Goal: Task Accomplishment & Management: Use online tool/utility

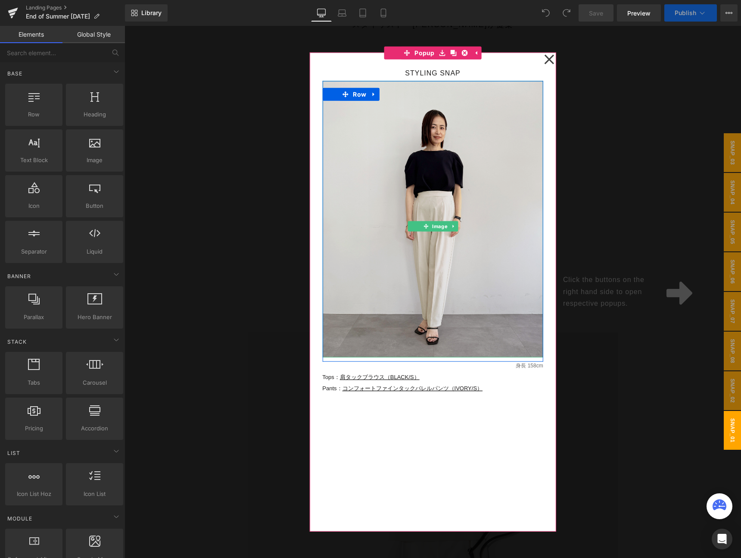
scroll to position [363, 0]
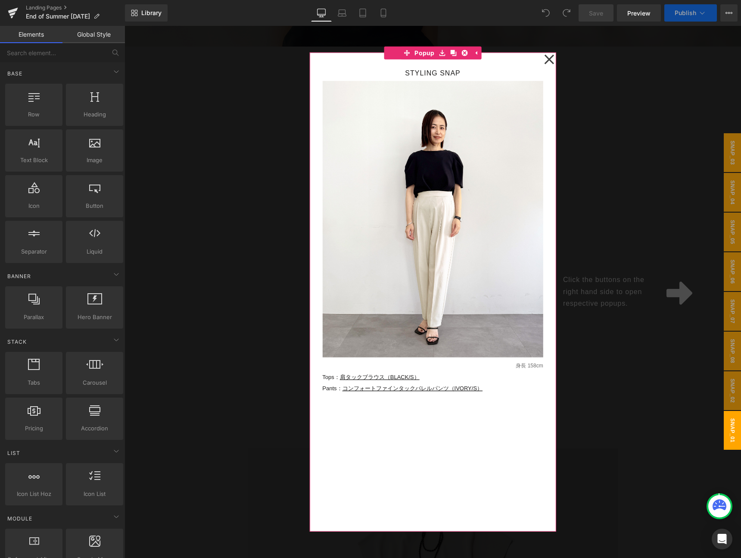
click at [549, 59] on icon at bounding box center [548, 59] width 9 height 9
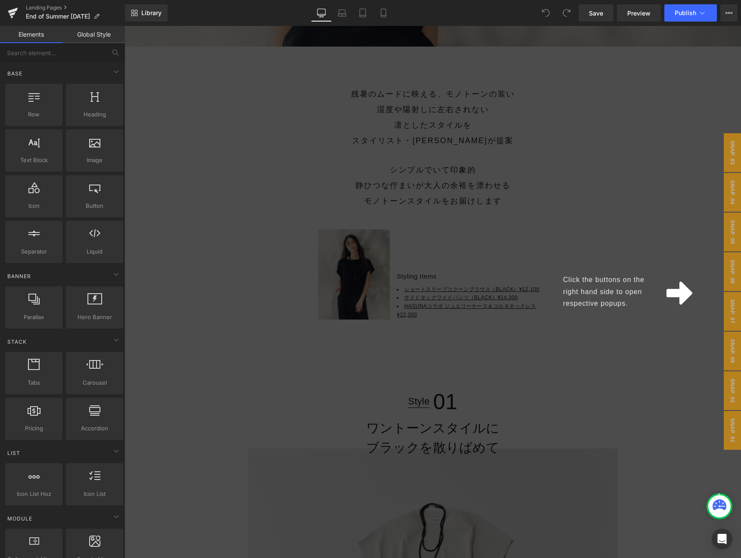
click at [546, 120] on div "Click the buttons on the right hand side to open respective popups." at bounding box center [433, 292] width 617 height 532
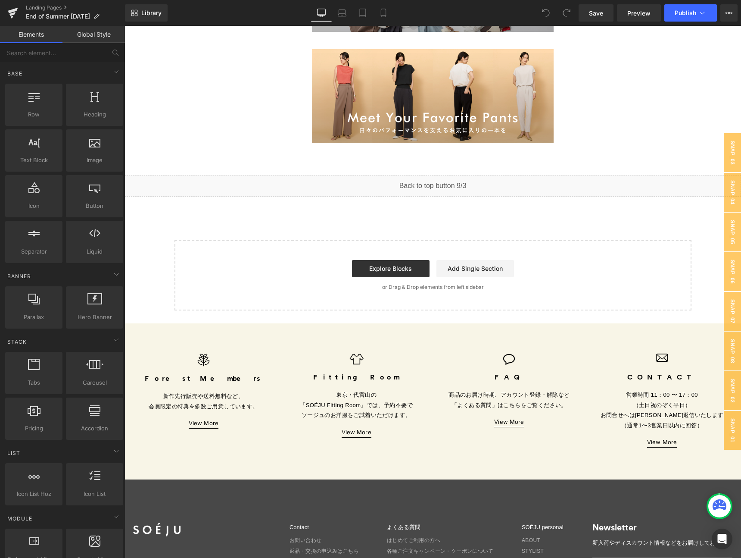
scroll to position [7399, 0]
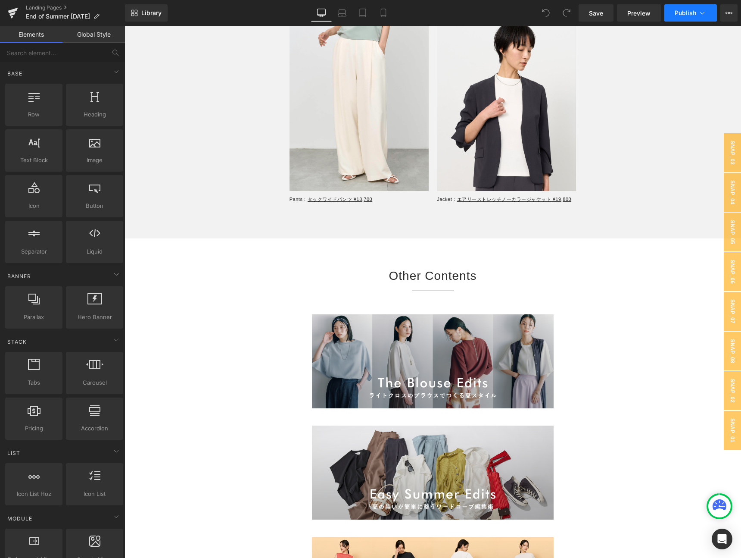
click at [685, 15] on span "Publish" at bounding box center [686, 12] width 22 height 7
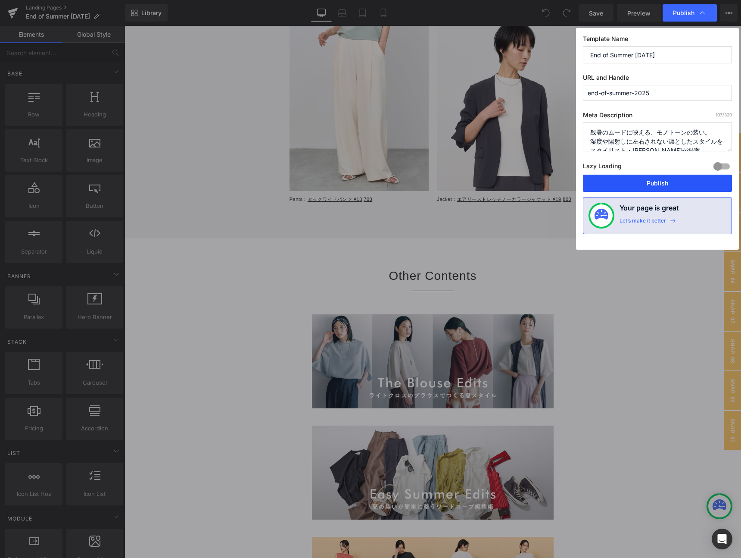
drag, startPoint x: 635, startPoint y: 183, endPoint x: 473, endPoint y: 134, distance: 169.1
click at [635, 183] on button "Publish" at bounding box center [657, 183] width 149 height 17
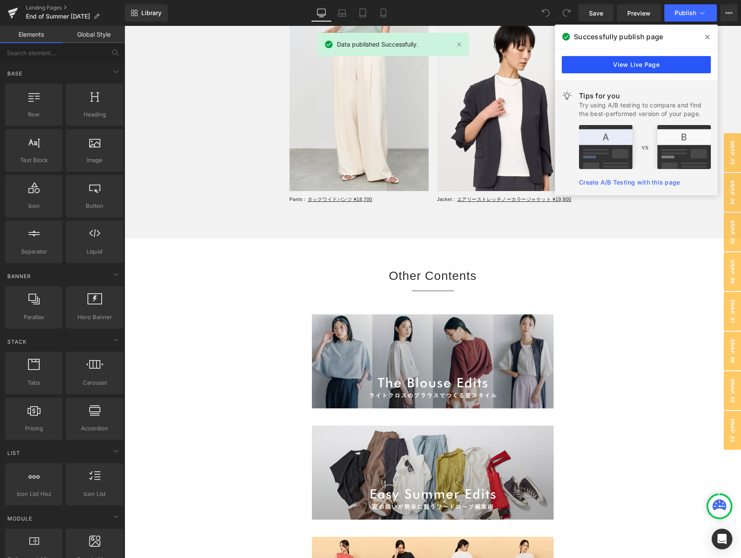
click at [654, 66] on link "View Live Page" at bounding box center [636, 64] width 149 height 17
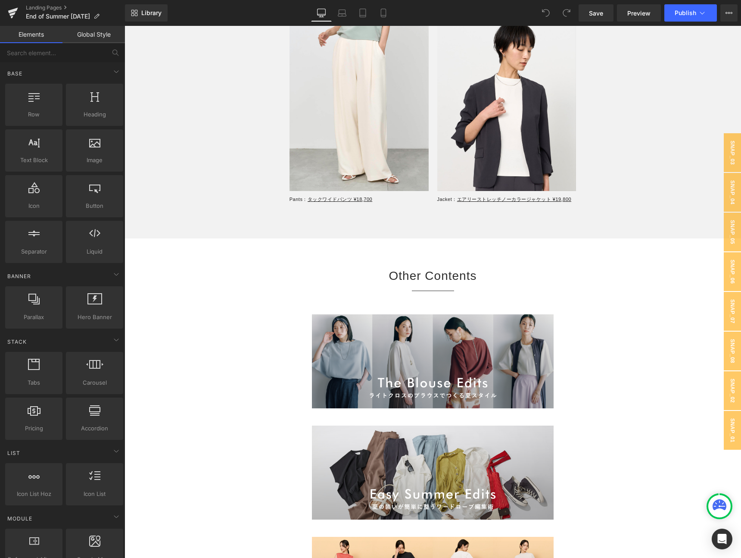
click at [26, 23] on div "Landing Pages End of Summer [DATE]" at bounding box center [62, 13] width 125 height 26
click at [31, 32] on link "Elements" at bounding box center [31, 34] width 63 height 17
click at [42, 13] on span "End of Summer [DATE]" at bounding box center [58, 16] width 64 height 7
click at [13, 10] on icon at bounding box center [13, 11] width 10 height 6
